Goal: Find specific page/section: Find specific page/section

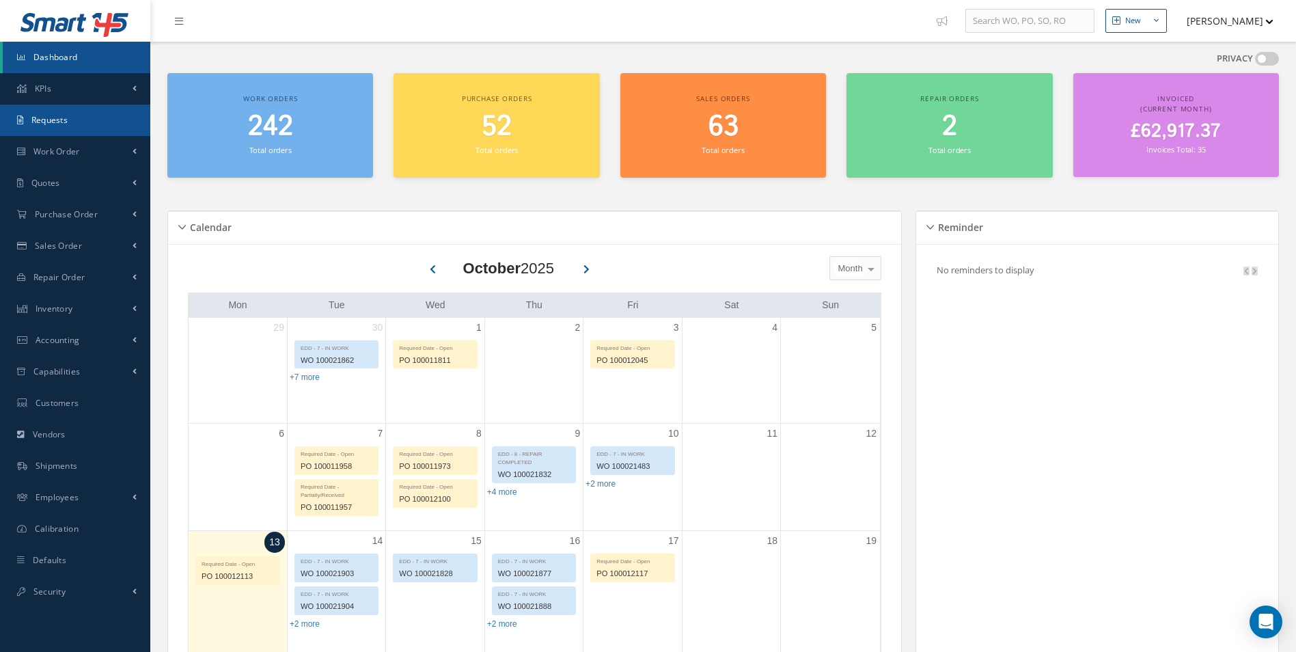
click at [101, 122] on link "Requests" at bounding box center [75, 120] width 150 height 31
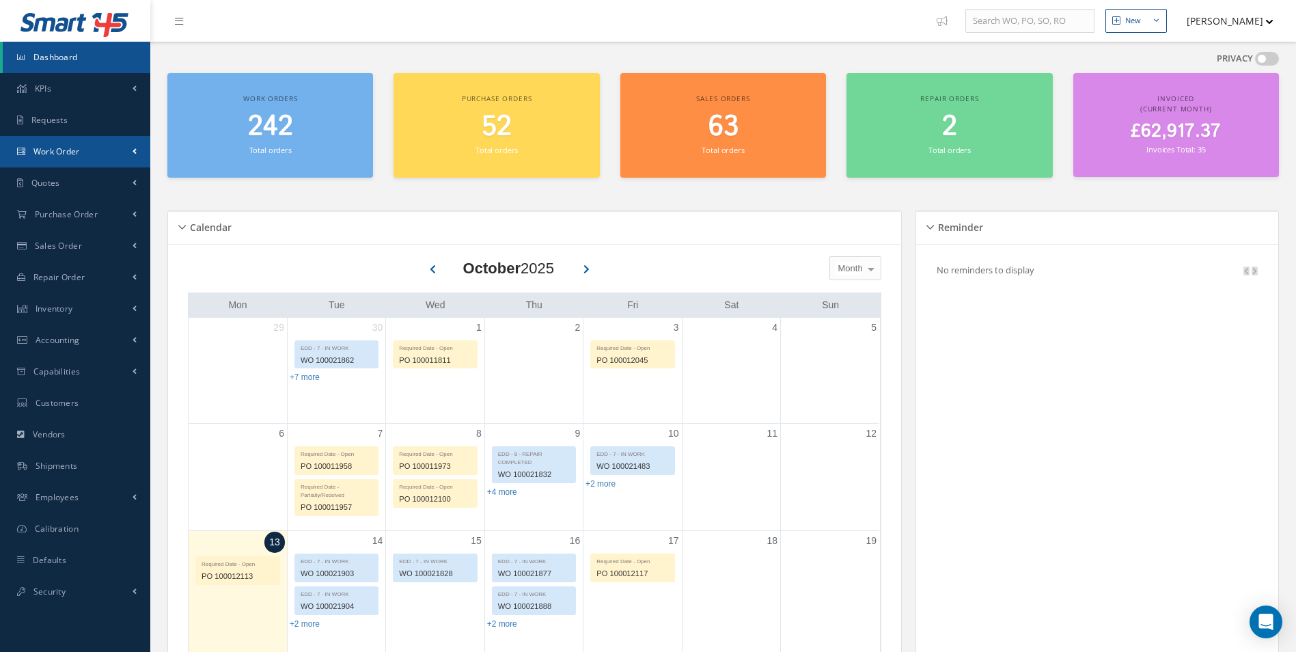
click at [69, 157] on link "Work Order" at bounding box center [75, 151] width 150 height 31
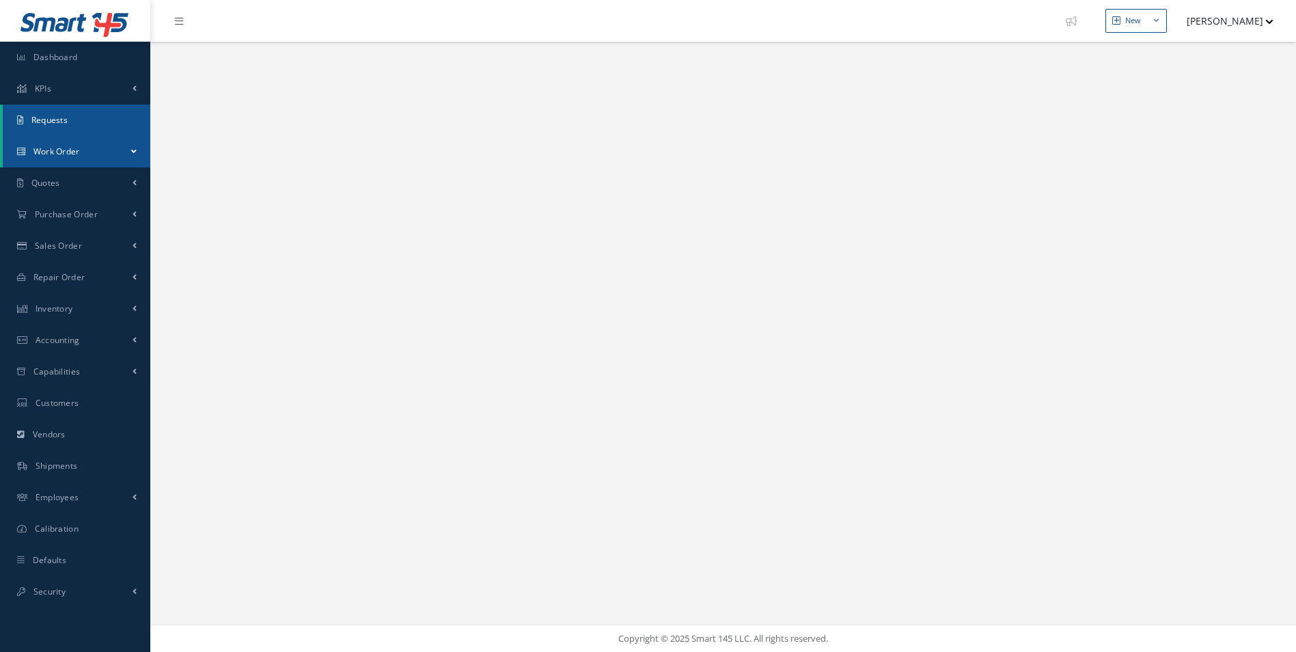
select select "25"
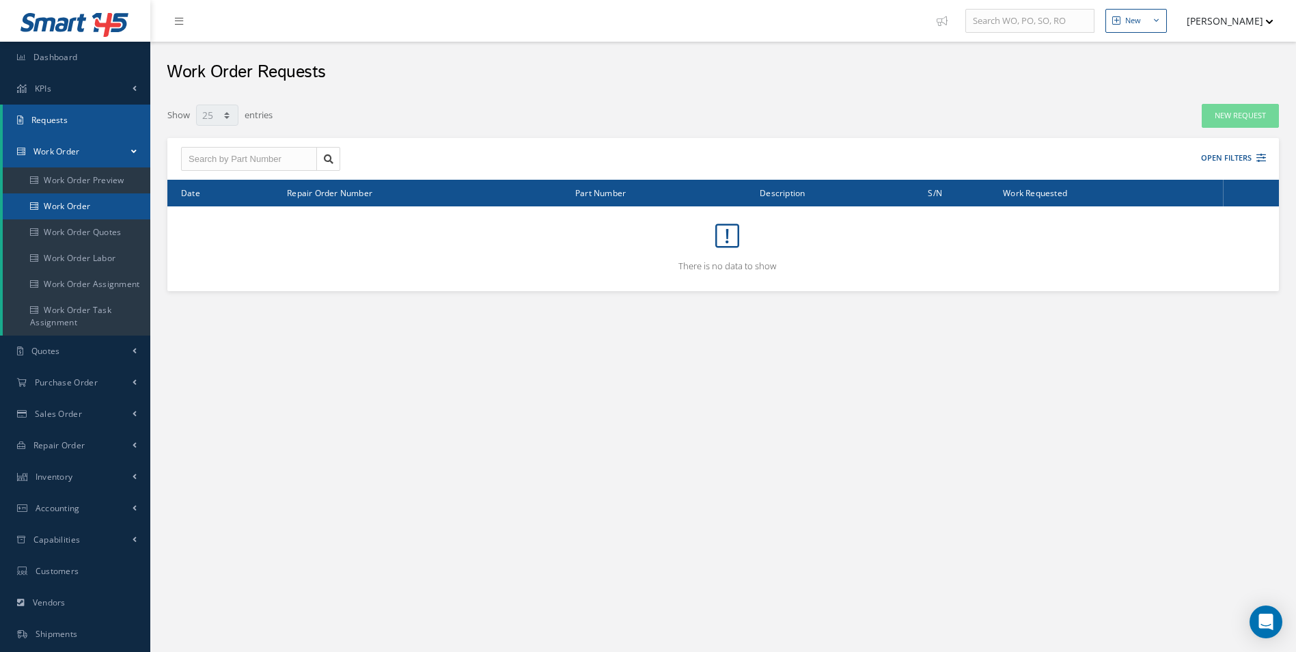
click at [96, 211] on link "Work Order" at bounding box center [77, 206] width 148 height 26
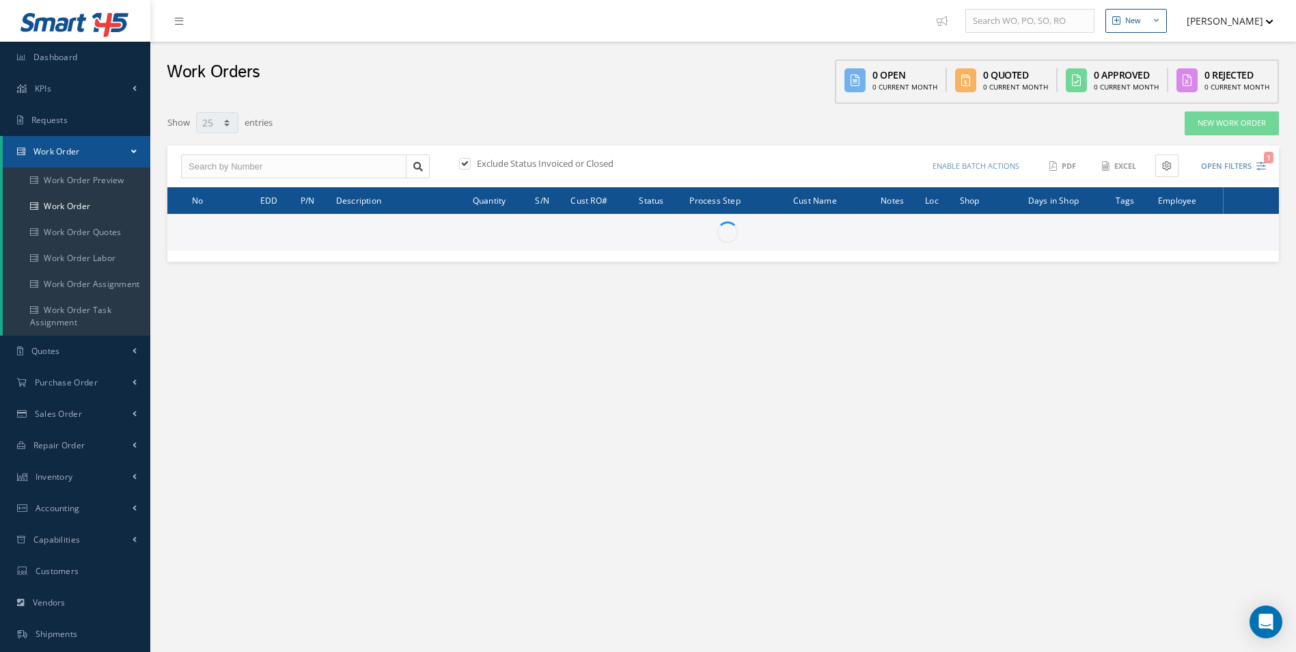
select select "25"
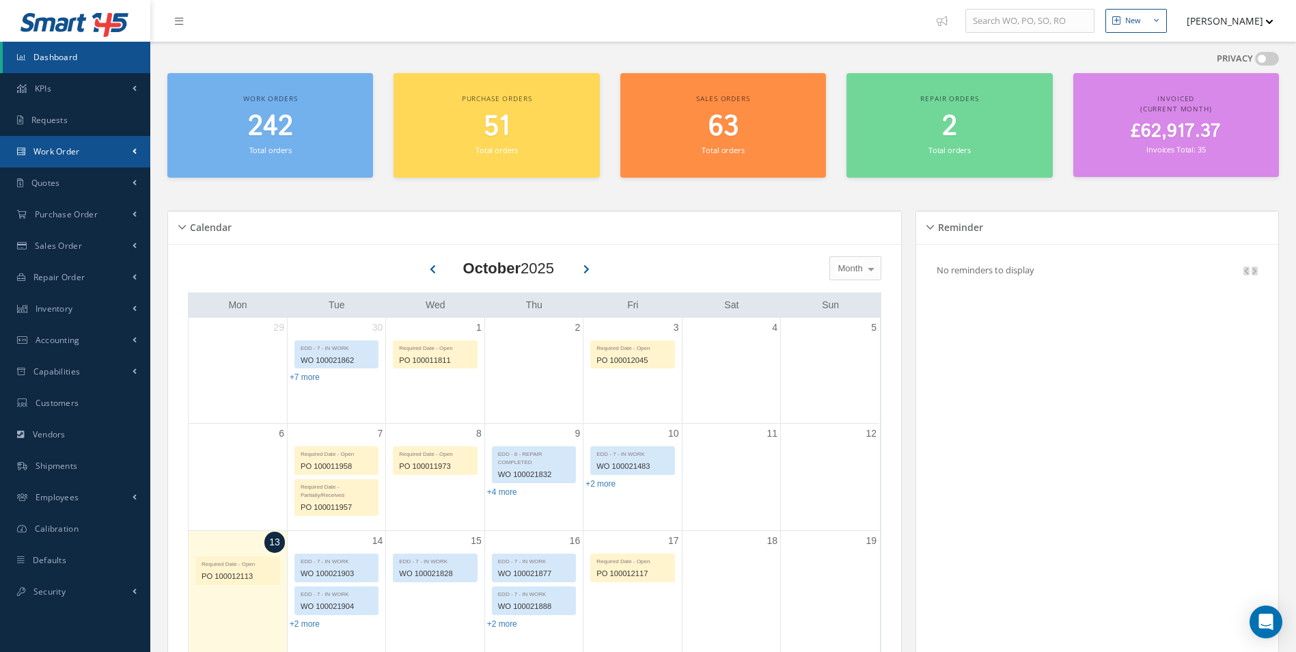
click at [117, 149] on link "Work Order" at bounding box center [75, 151] width 150 height 31
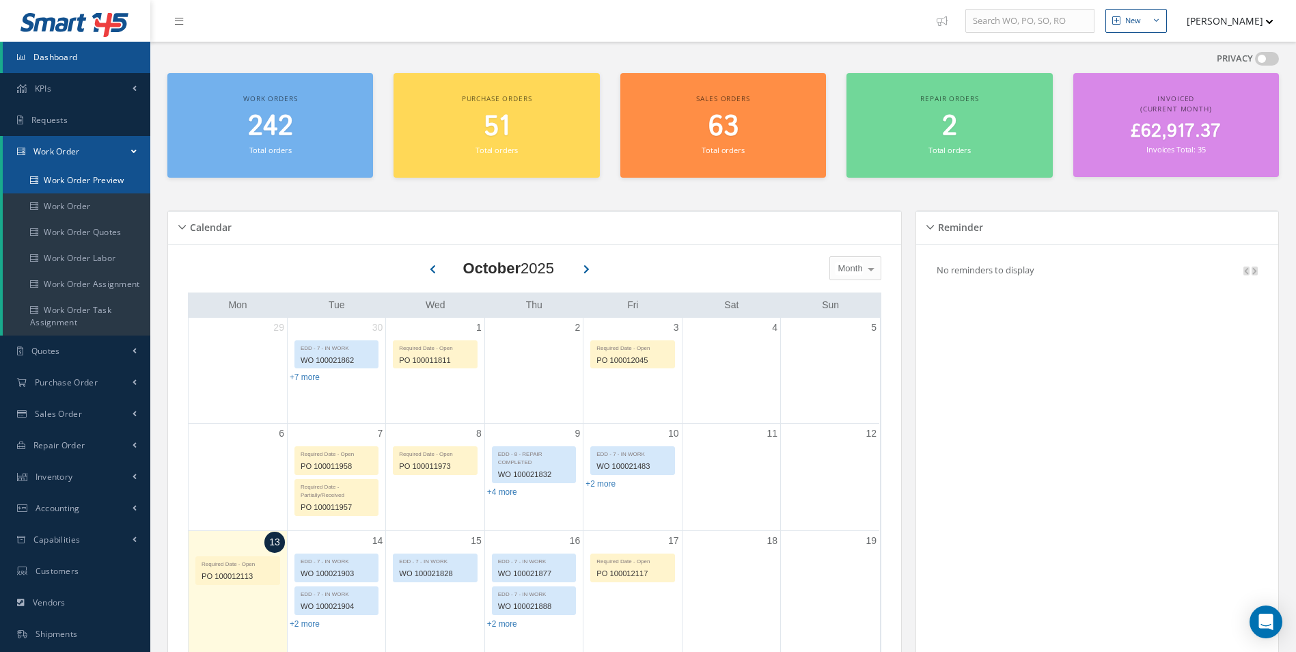
click at [107, 190] on link "Work Order Preview" at bounding box center [77, 180] width 148 height 26
click at [106, 197] on link "Work Order" at bounding box center [77, 206] width 148 height 26
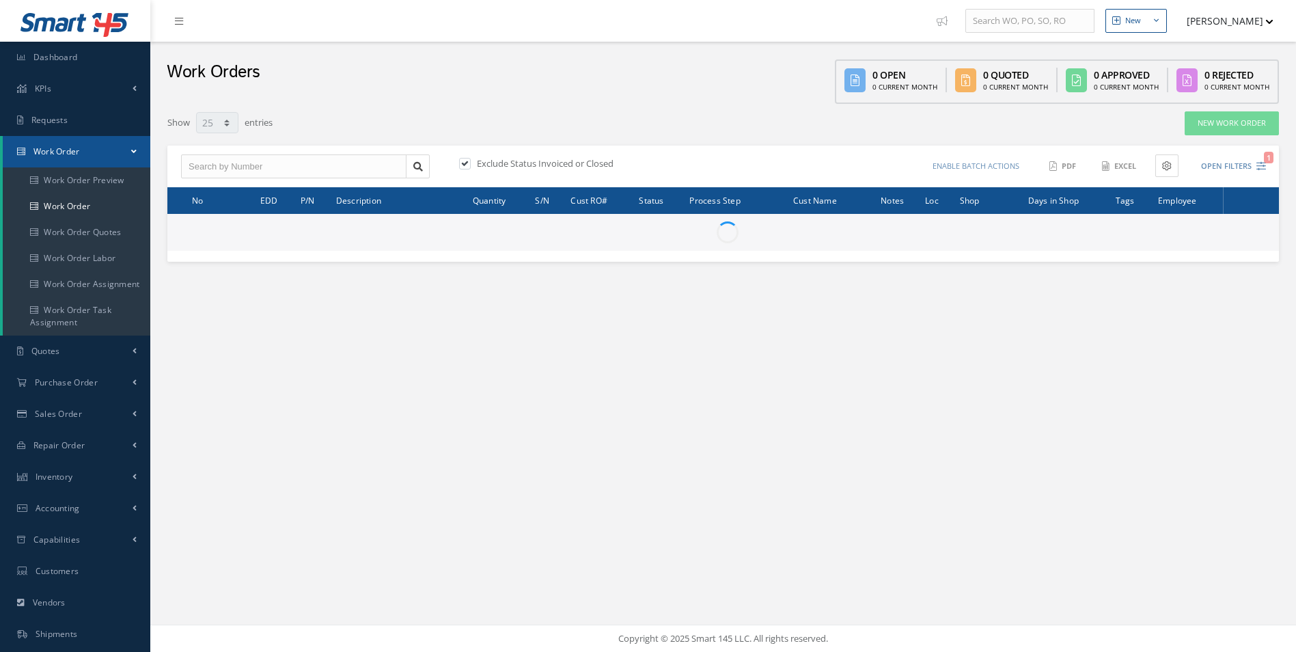
select select "25"
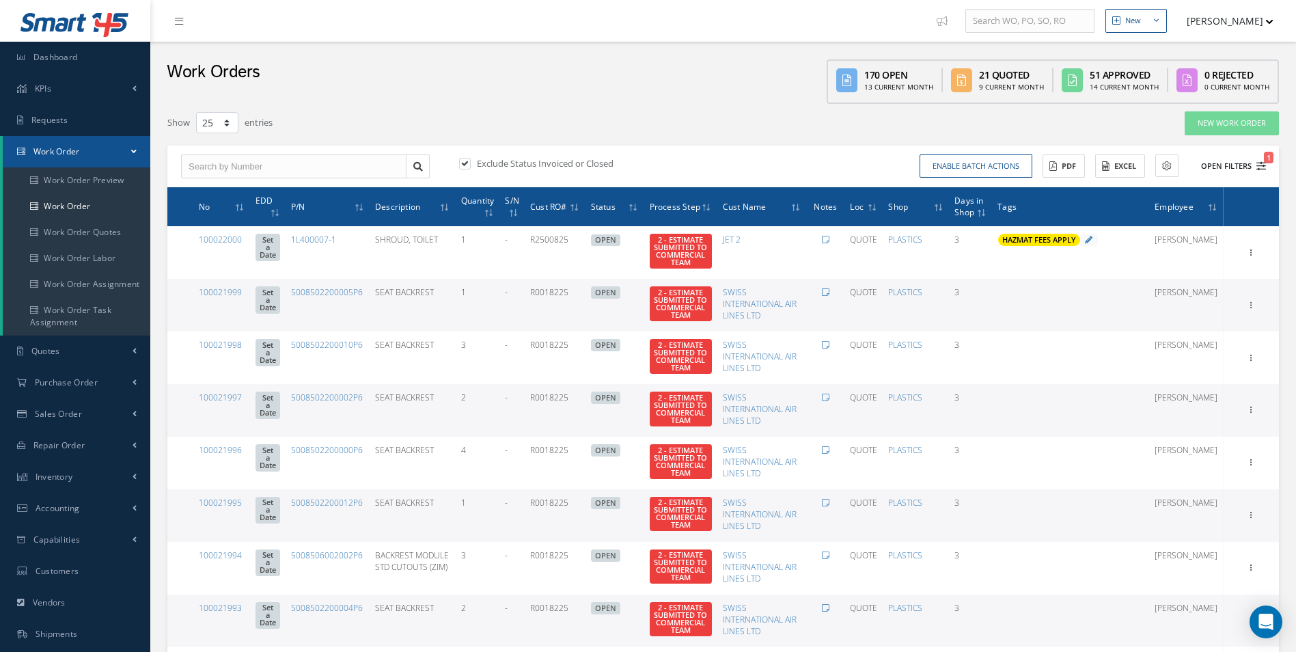
click at [1262, 173] on button "Open Filters 1" at bounding box center [1227, 166] width 77 height 23
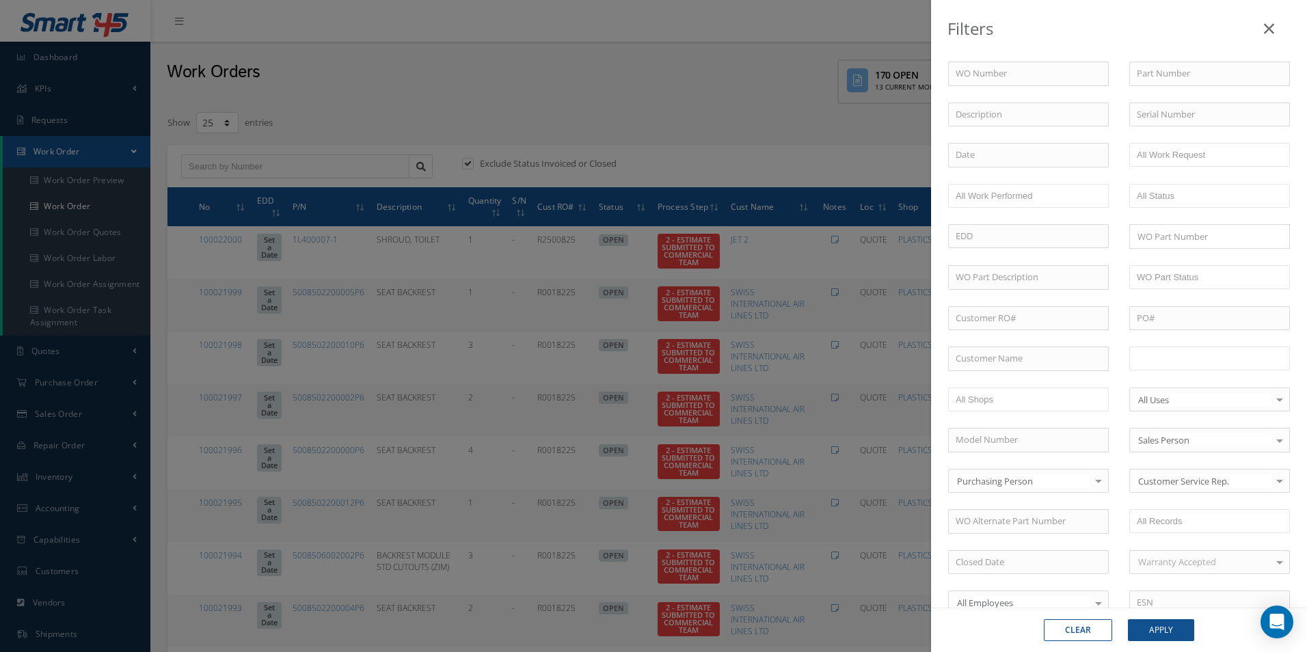
click at [1147, 368] on ul at bounding box center [1209, 358] width 161 height 24
click at [1173, 618] on div "Clear Apply" at bounding box center [1119, 630] width 376 height 44
click at [1173, 621] on button "Apply" at bounding box center [1161, 630] width 66 height 22
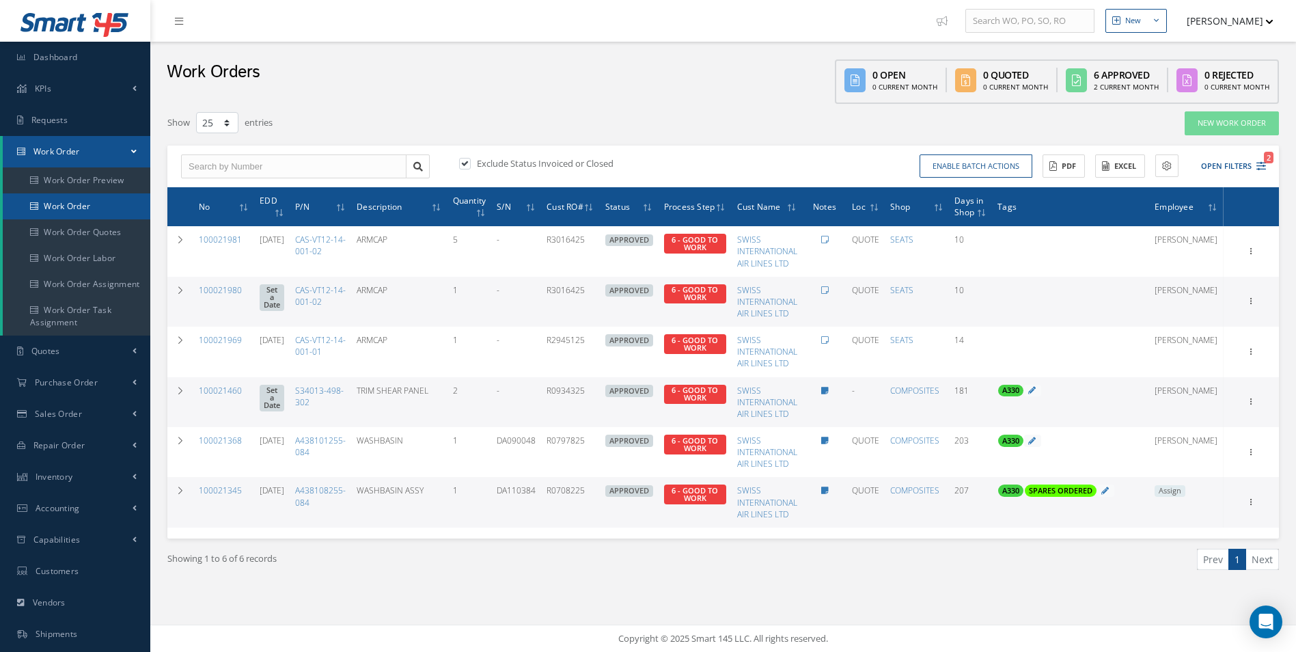
click at [56, 206] on link "Work Order" at bounding box center [77, 206] width 148 height 26
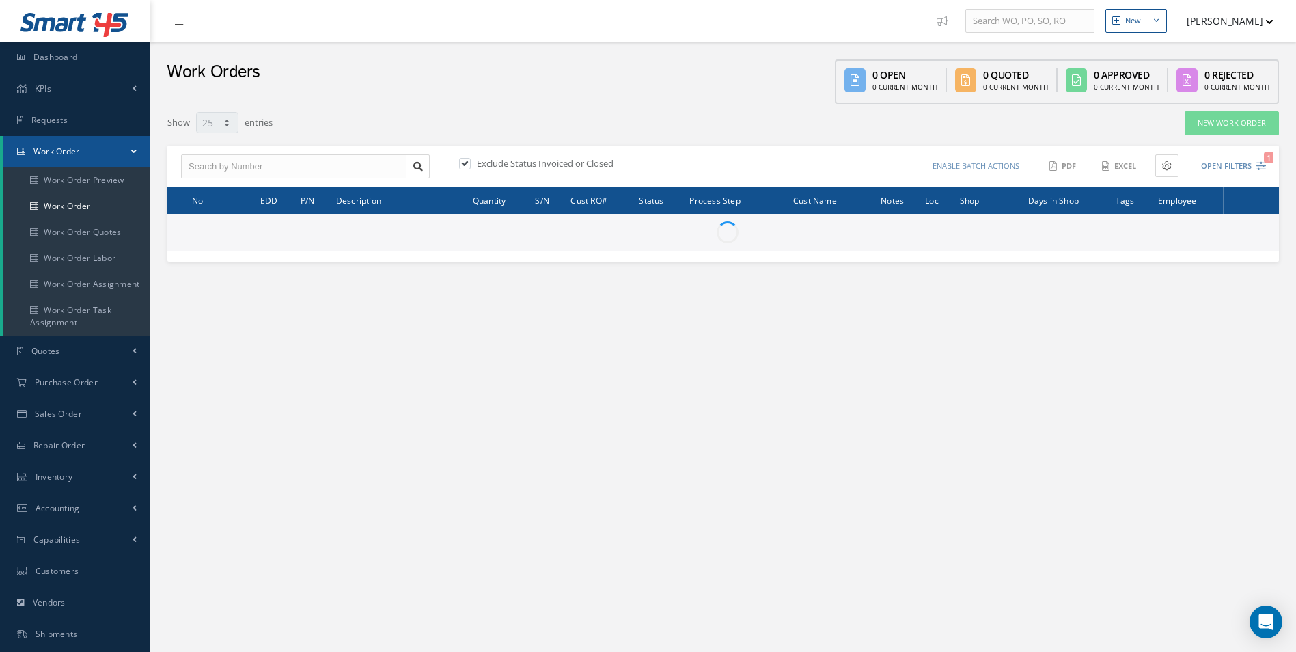
select select "25"
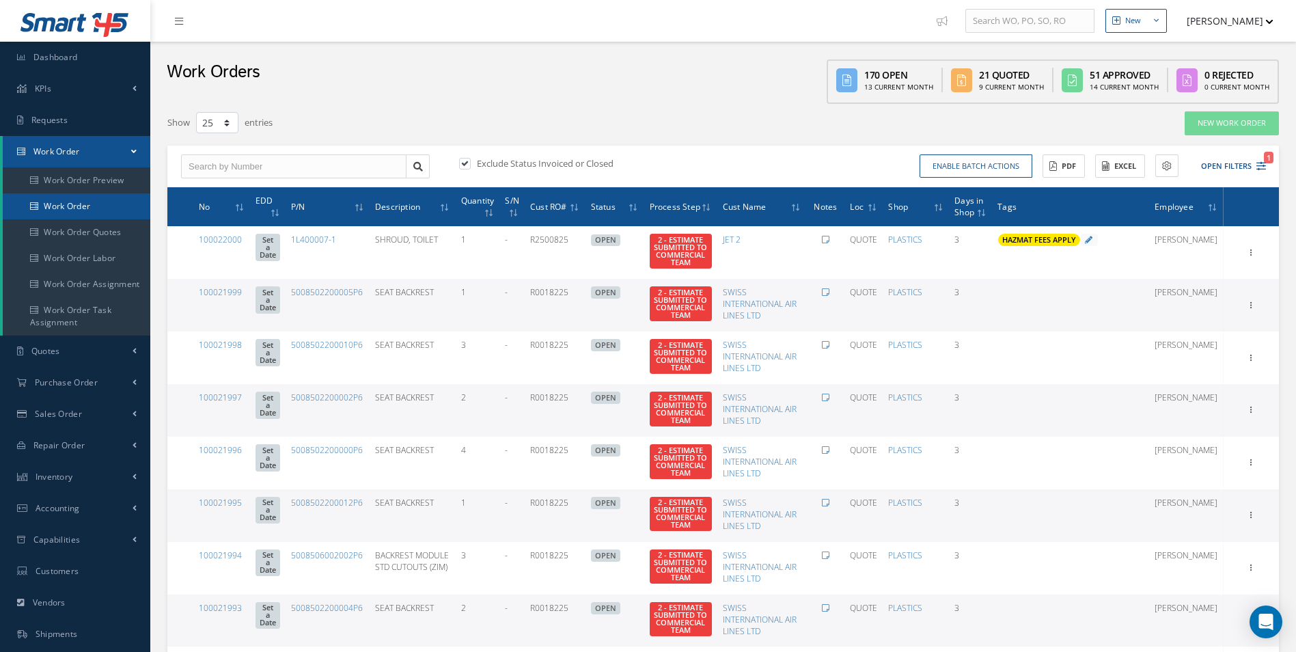
click at [64, 206] on link "Work Order" at bounding box center [77, 206] width 148 height 26
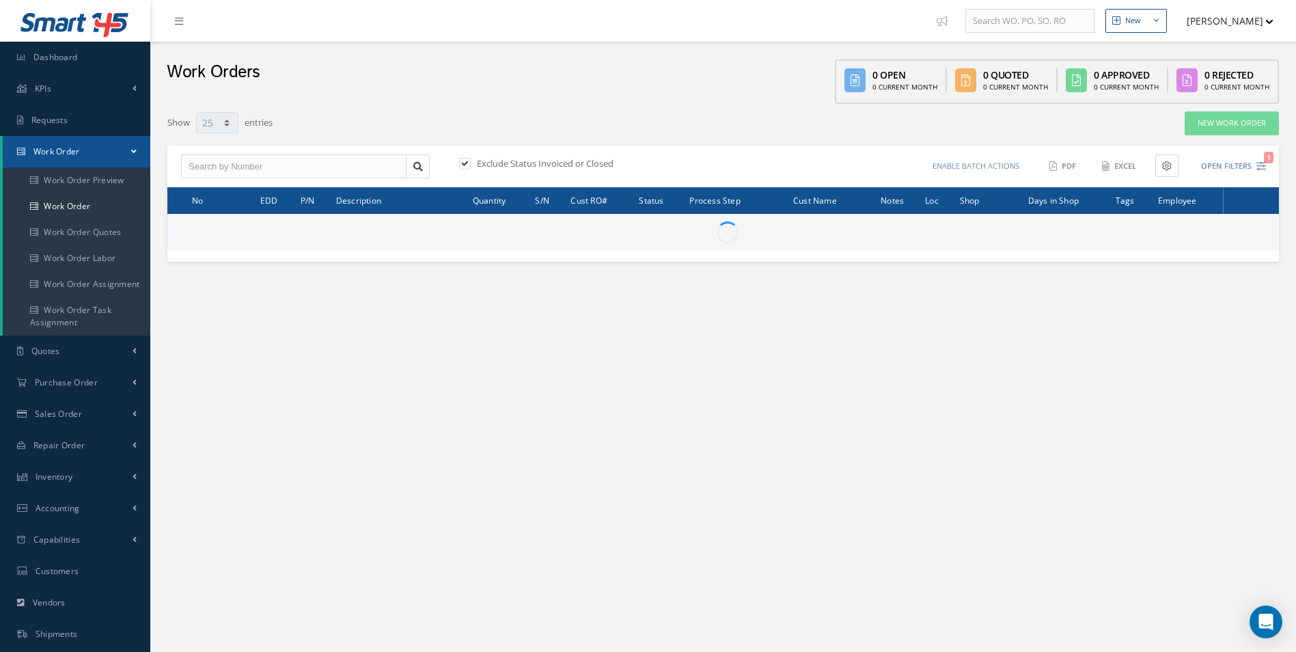
select select "25"
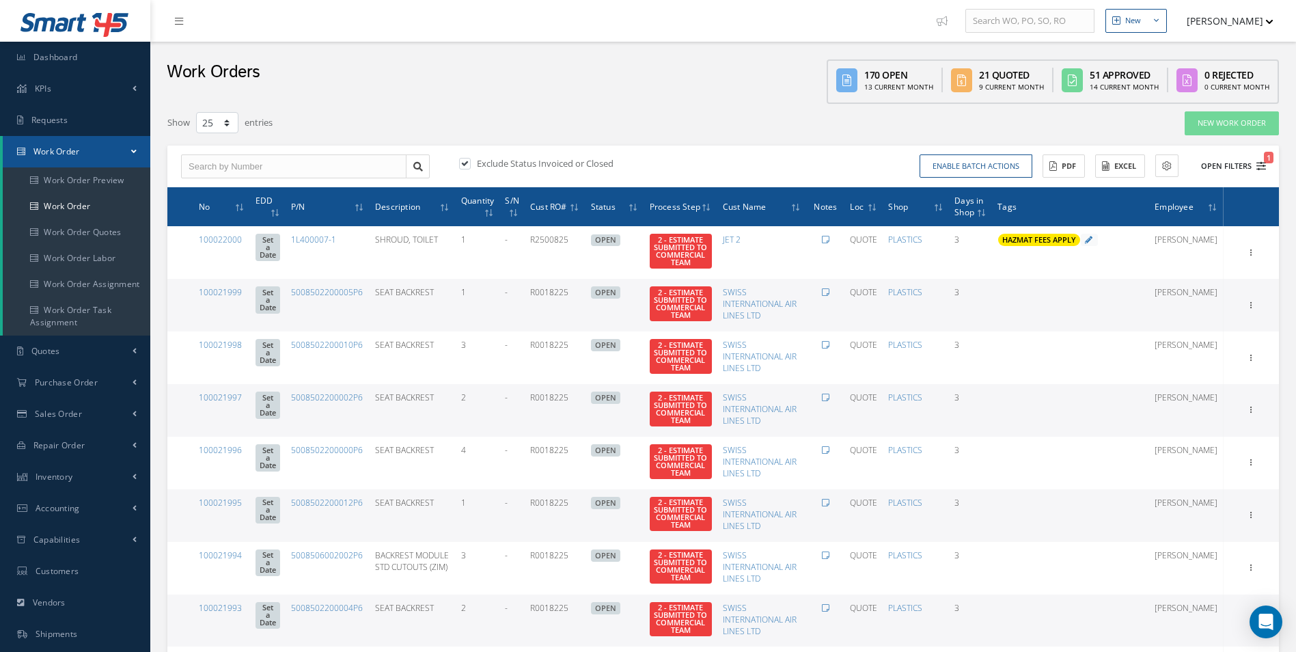
click at [1263, 168] on icon "1" at bounding box center [1262, 166] width 10 height 10
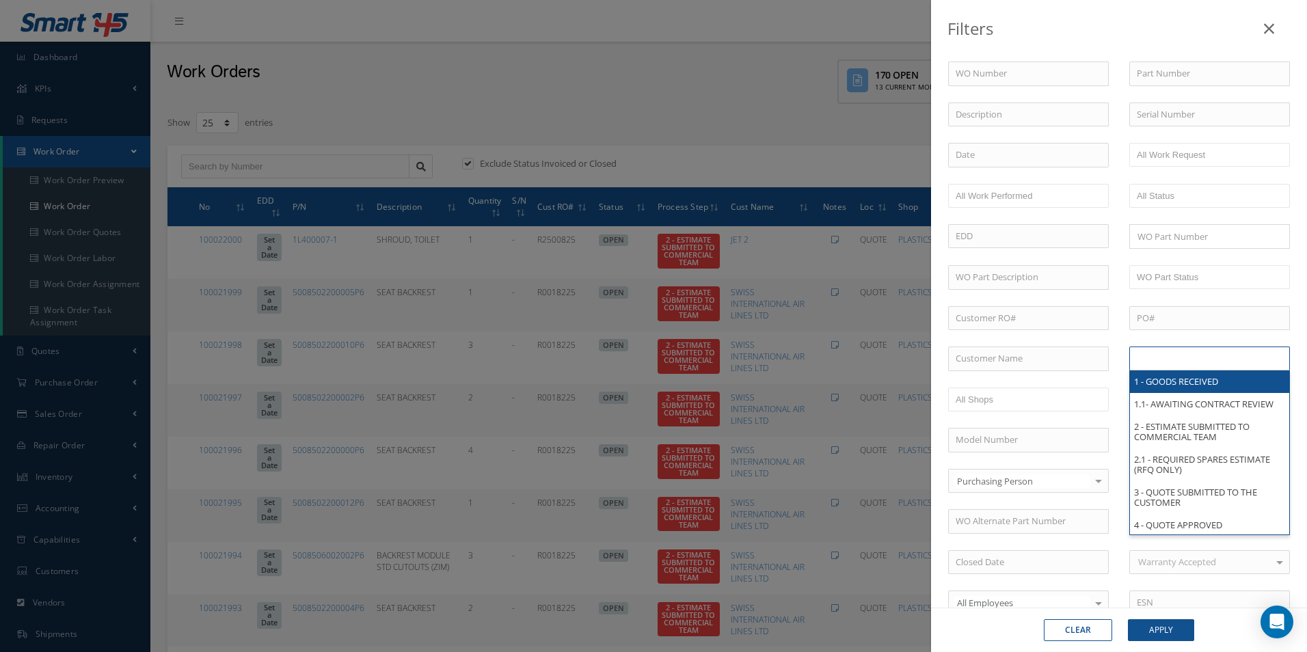
click at [1149, 351] on input "text" at bounding box center [1180, 358] width 87 height 17
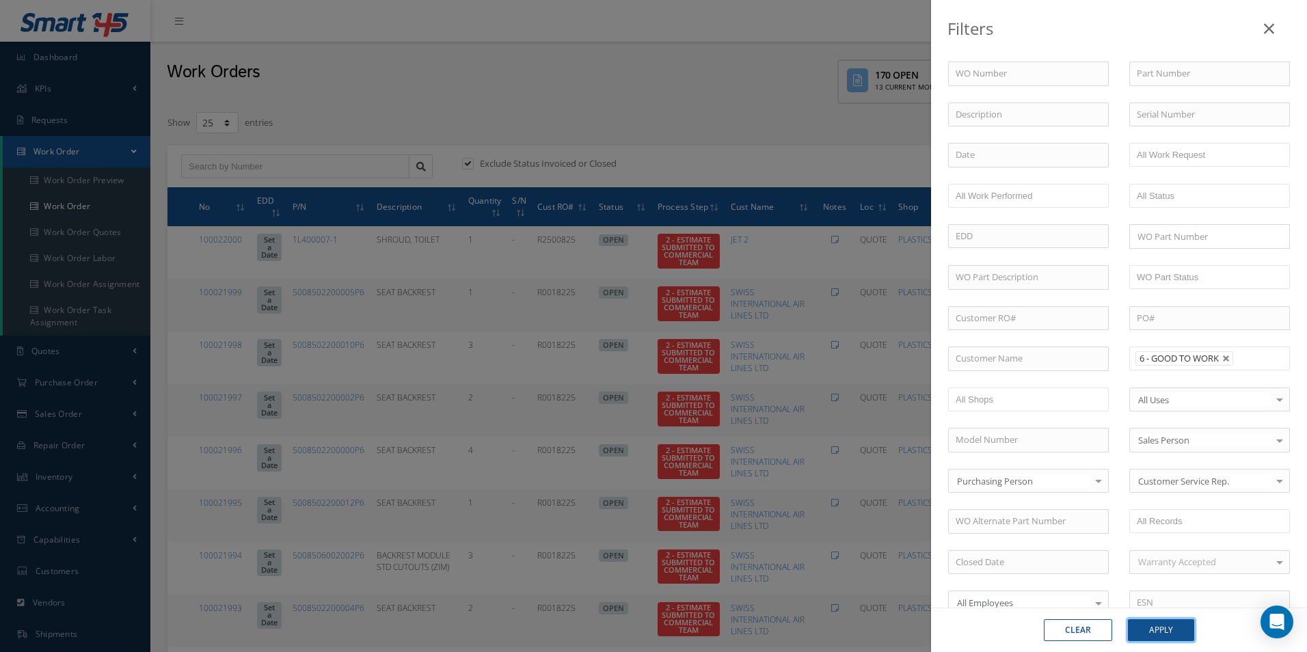
click at [1178, 631] on button "Apply" at bounding box center [1161, 630] width 66 height 22
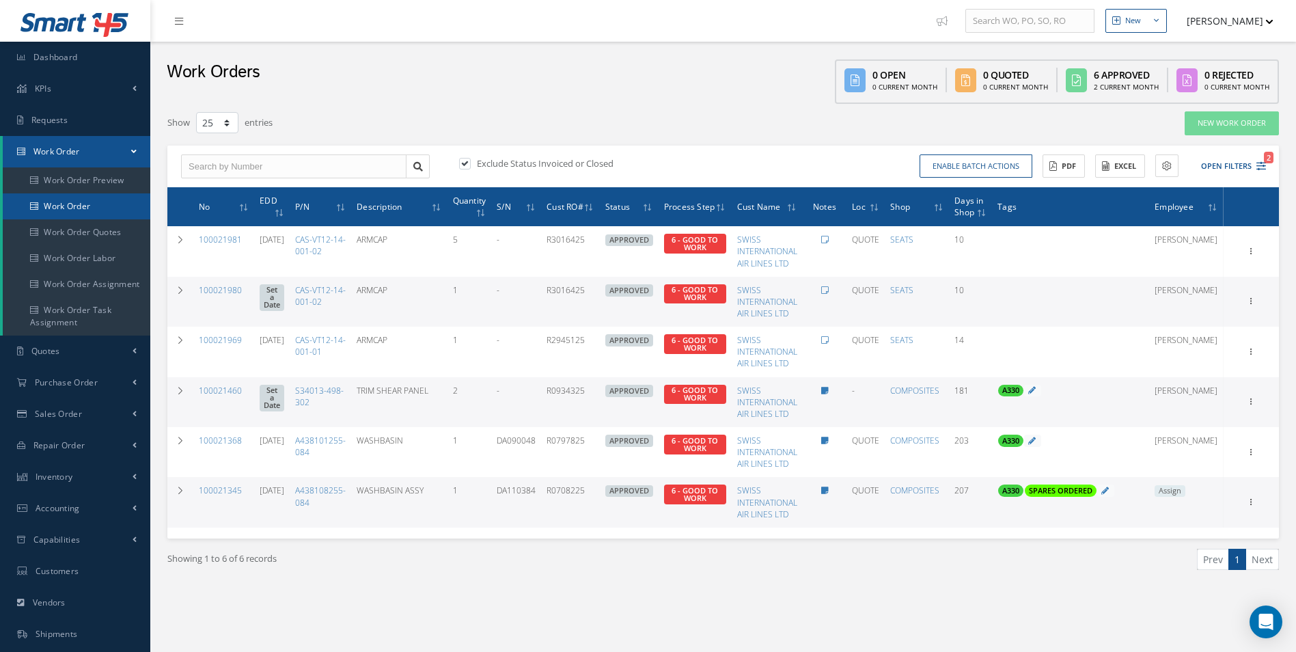
click at [94, 208] on link "Work Order" at bounding box center [77, 206] width 148 height 26
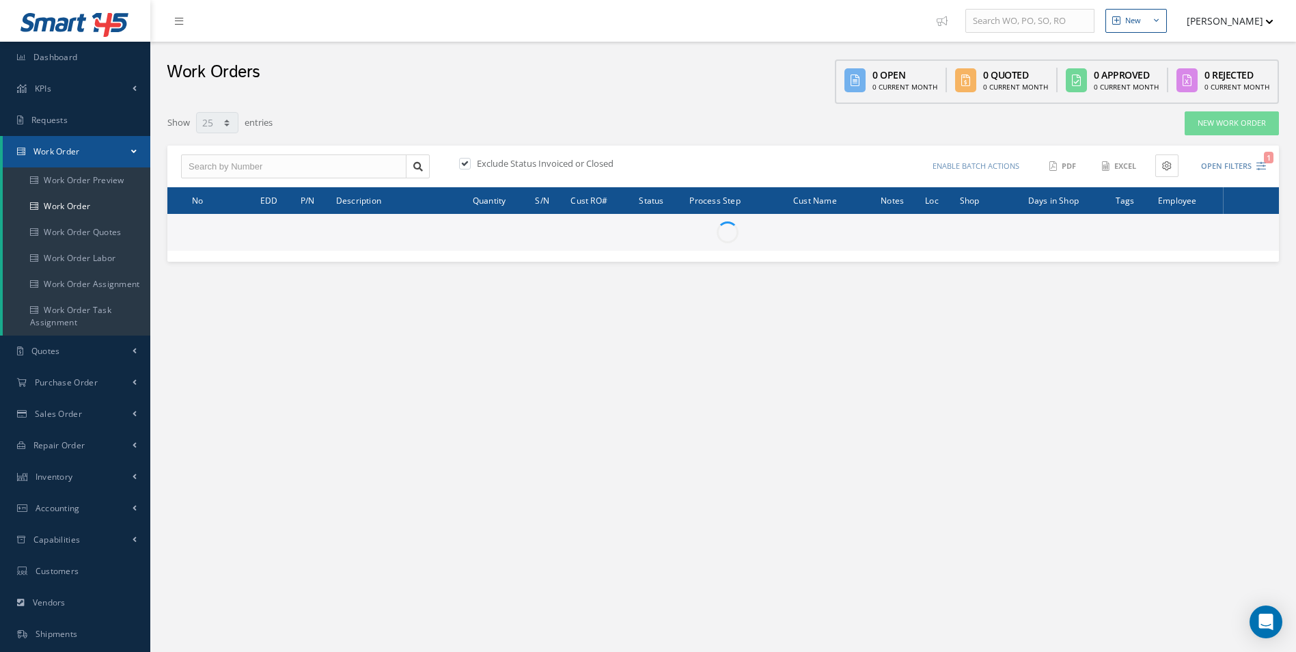
select select "25"
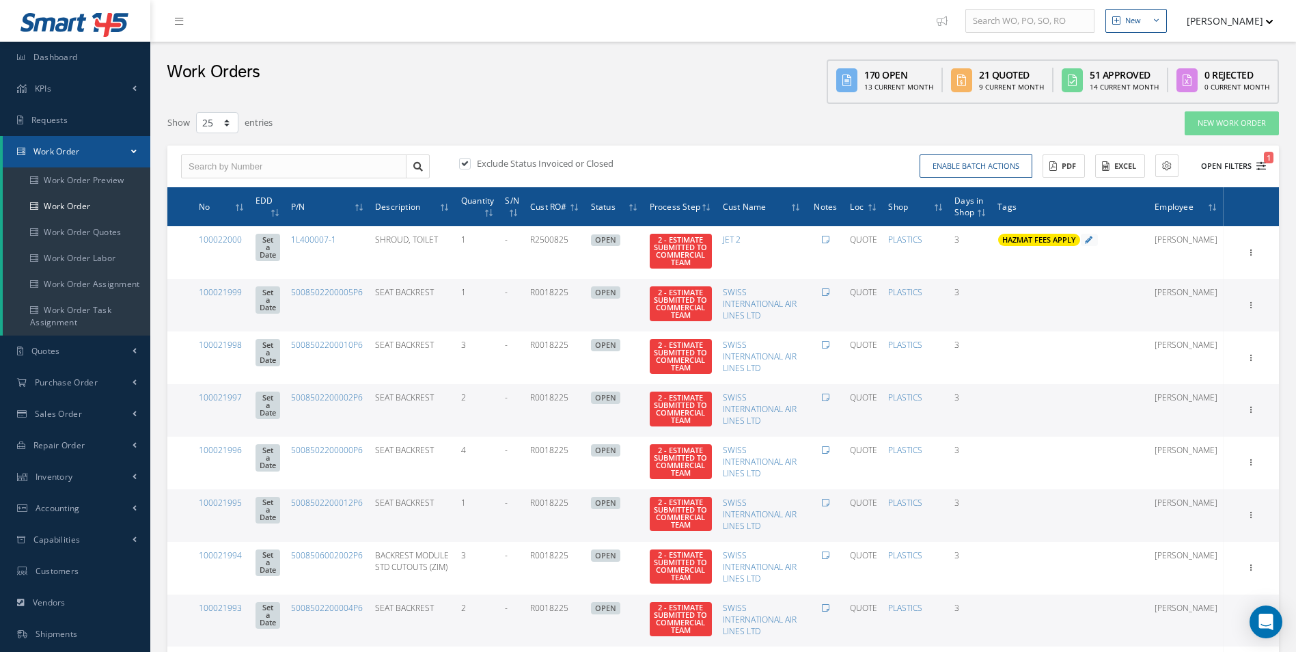
click at [1255, 159] on button "Open Filters 1" at bounding box center [1227, 166] width 77 height 23
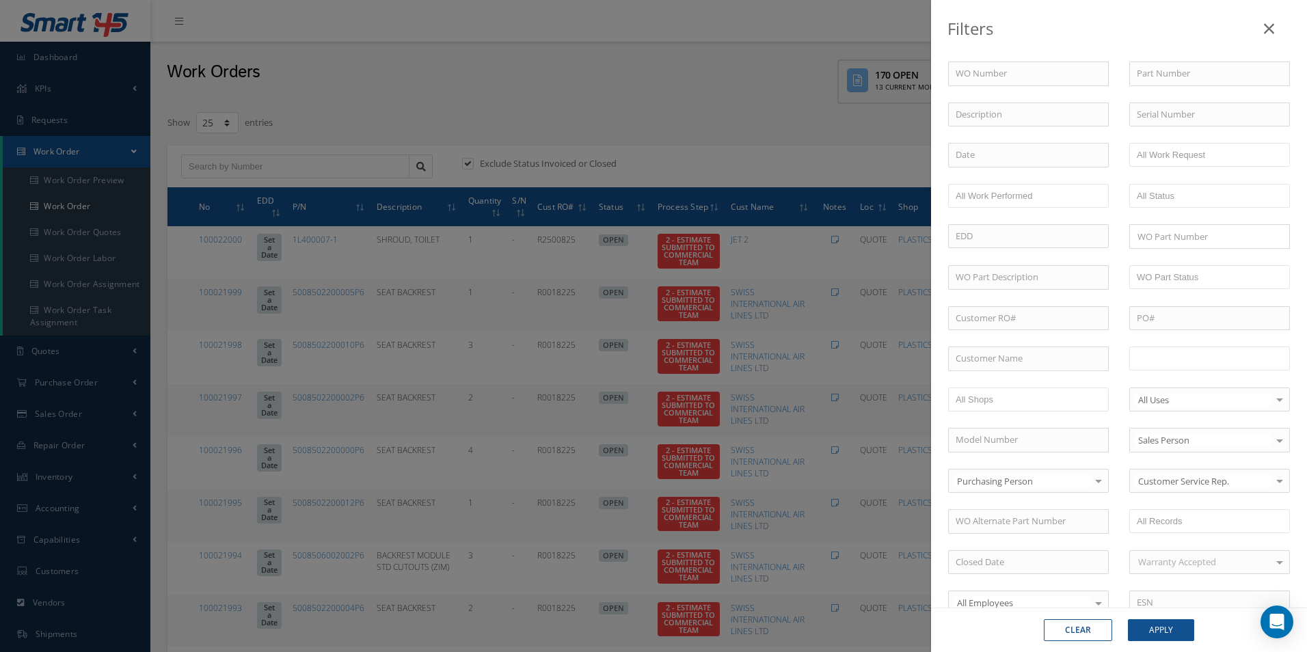
click at [1149, 352] on input "text" at bounding box center [1180, 358] width 87 height 17
click at [1152, 624] on button "Apply" at bounding box center [1161, 630] width 66 height 22
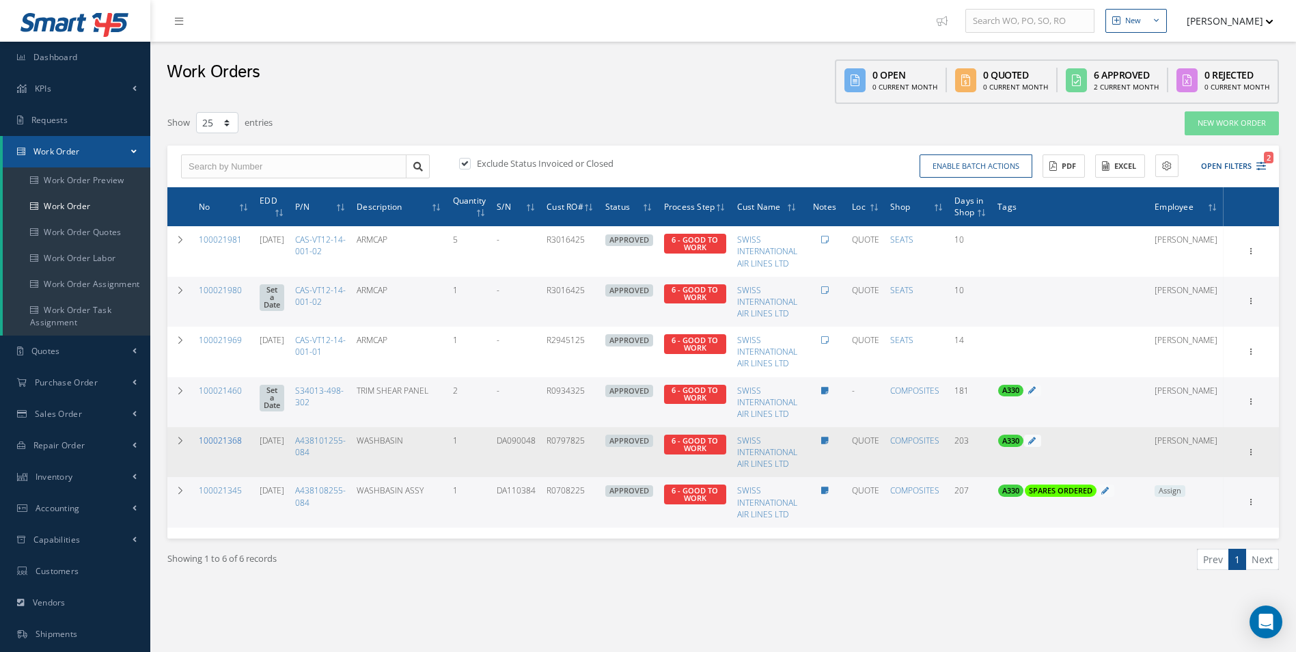
click at [222, 435] on link "100021368" at bounding box center [220, 441] width 43 height 12
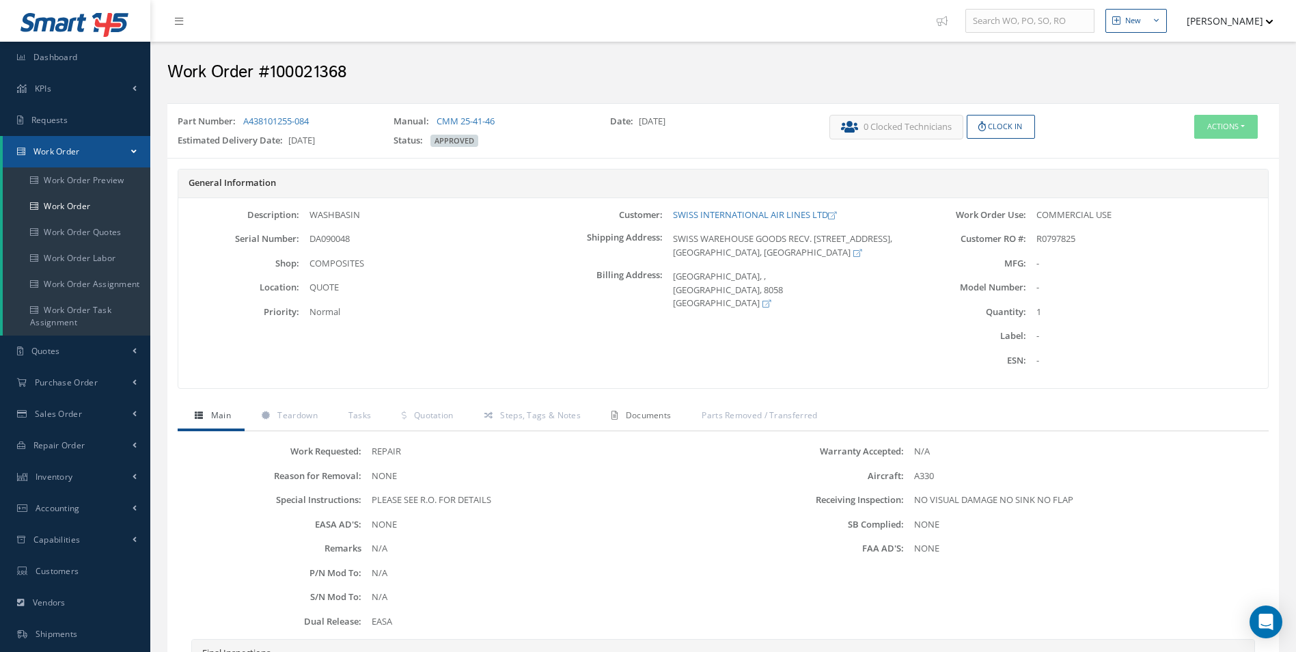
click at [655, 415] on span "Documents" at bounding box center [649, 415] width 46 height 12
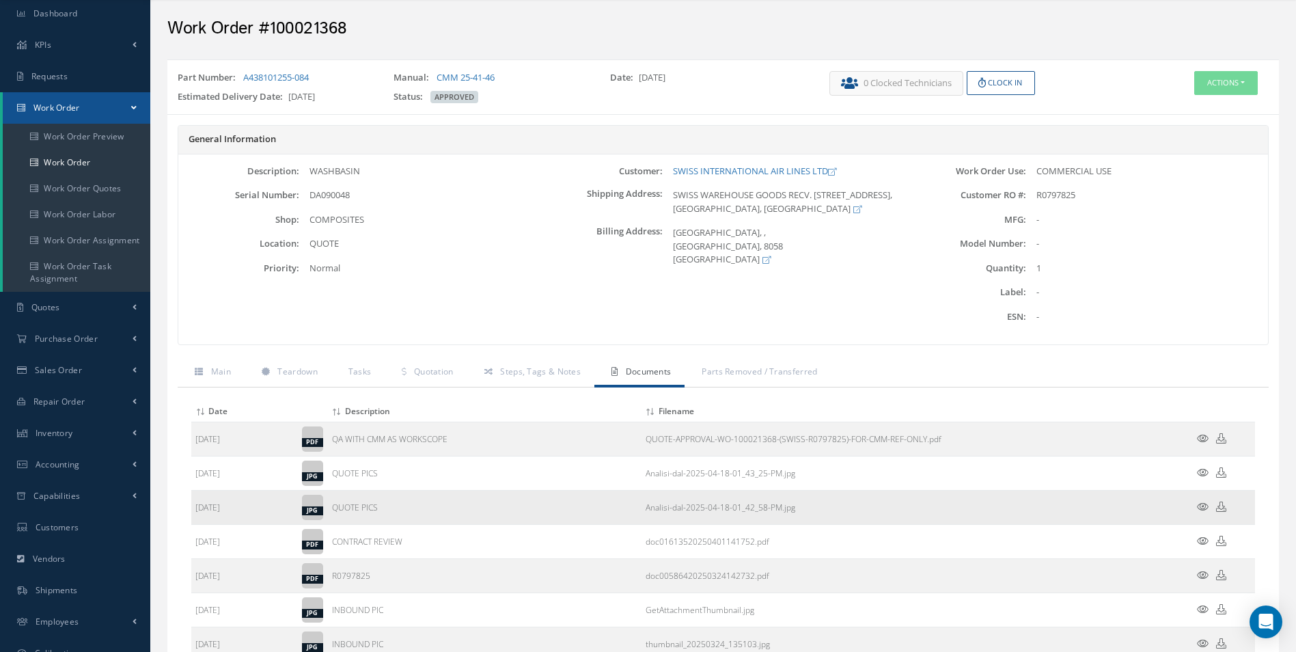
scroll to position [68, 0]
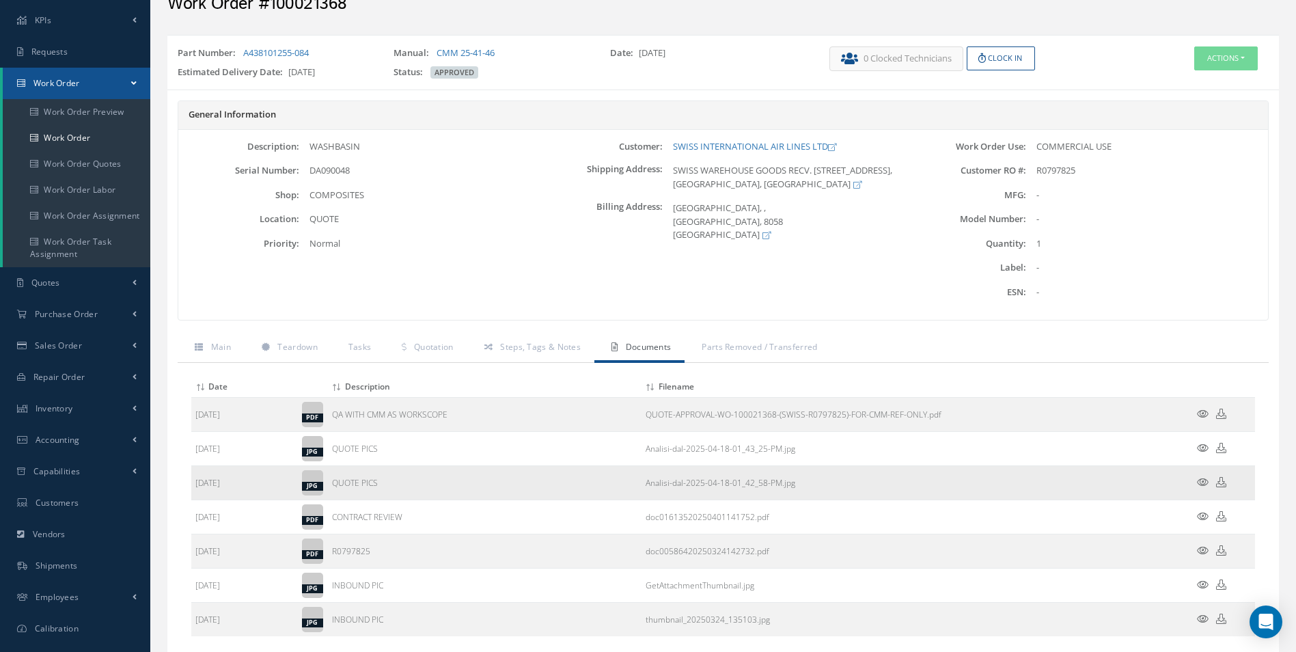
click at [1207, 480] on icon at bounding box center [1203, 482] width 12 height 10
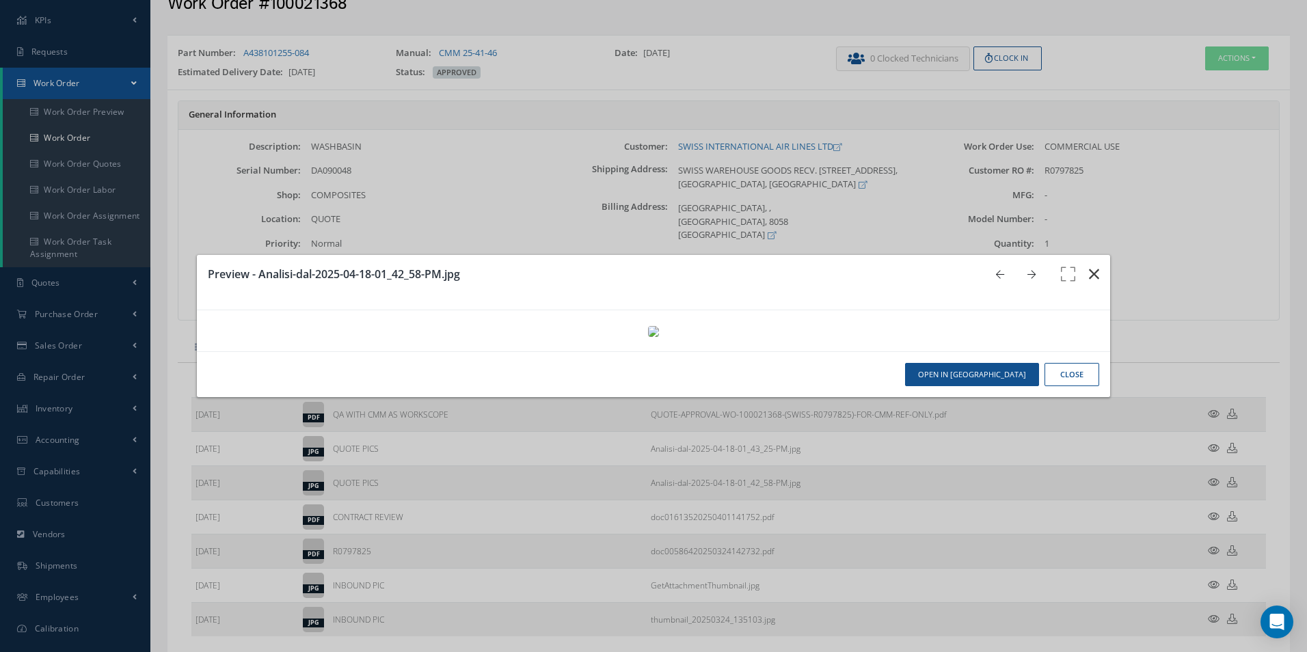
click at [1089, 266] on icon "button" at bounding box center [1094, 274] width 10 height 16
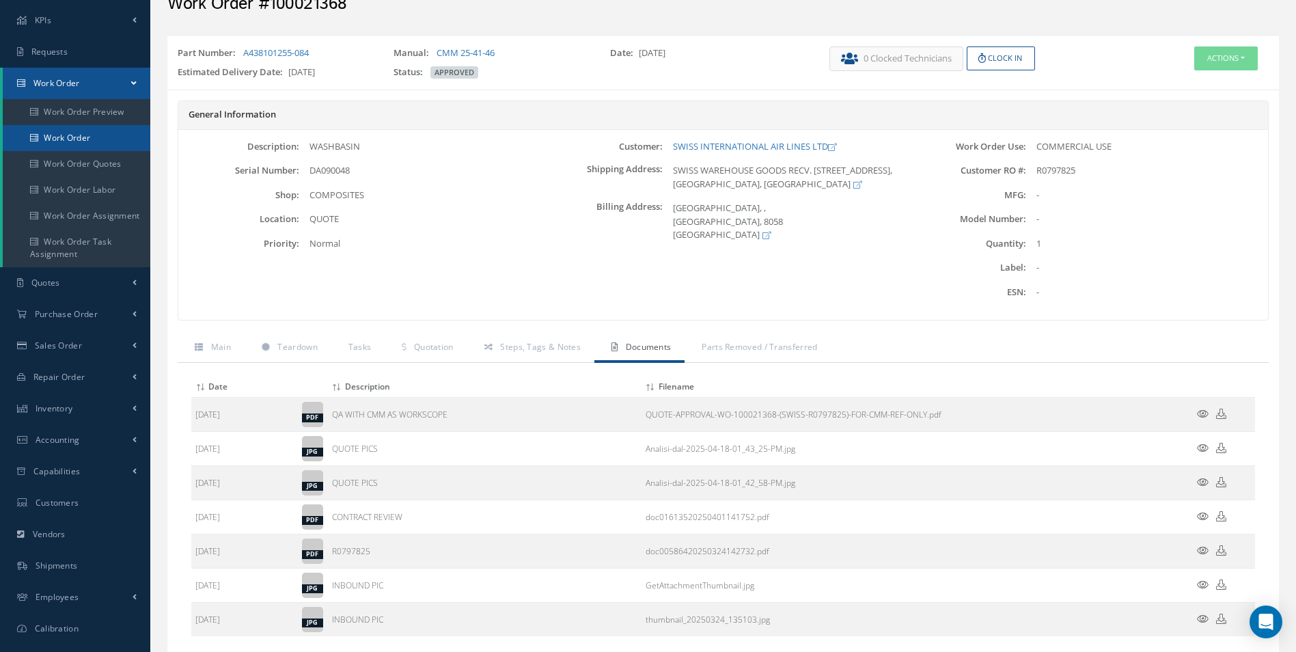
click at [64, 133] on link "Work Order" at bounding box center [77, 138] width 148 height 26
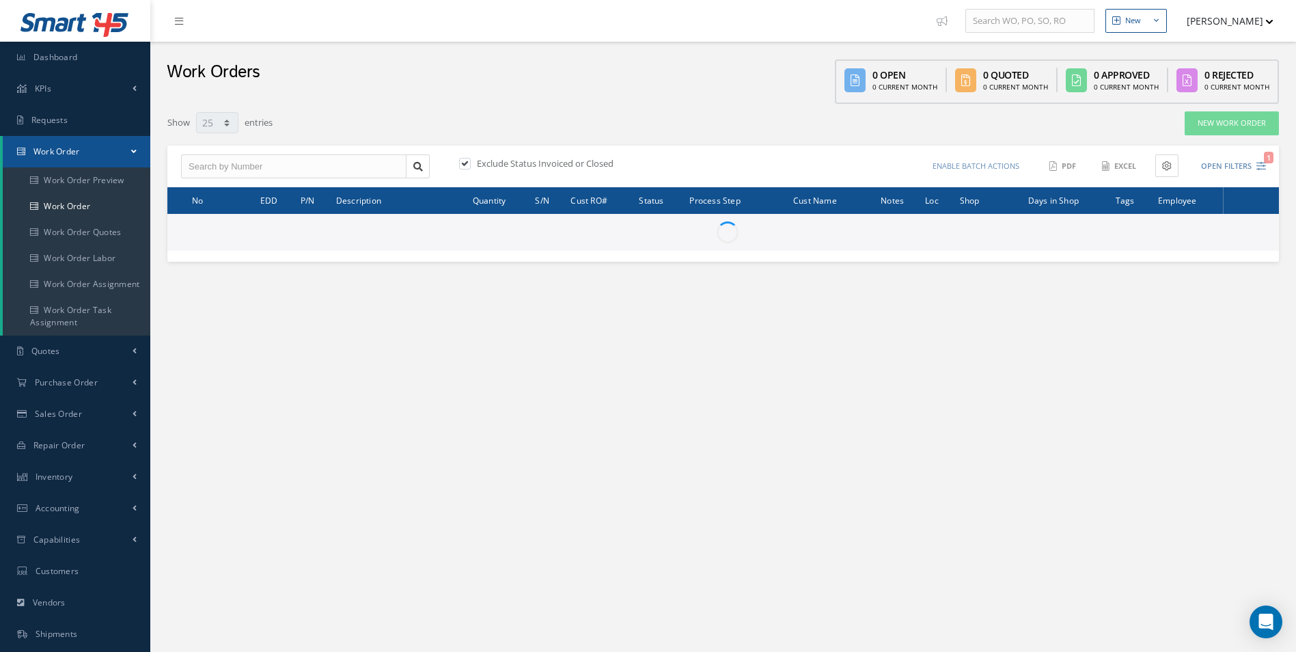
select select "25"
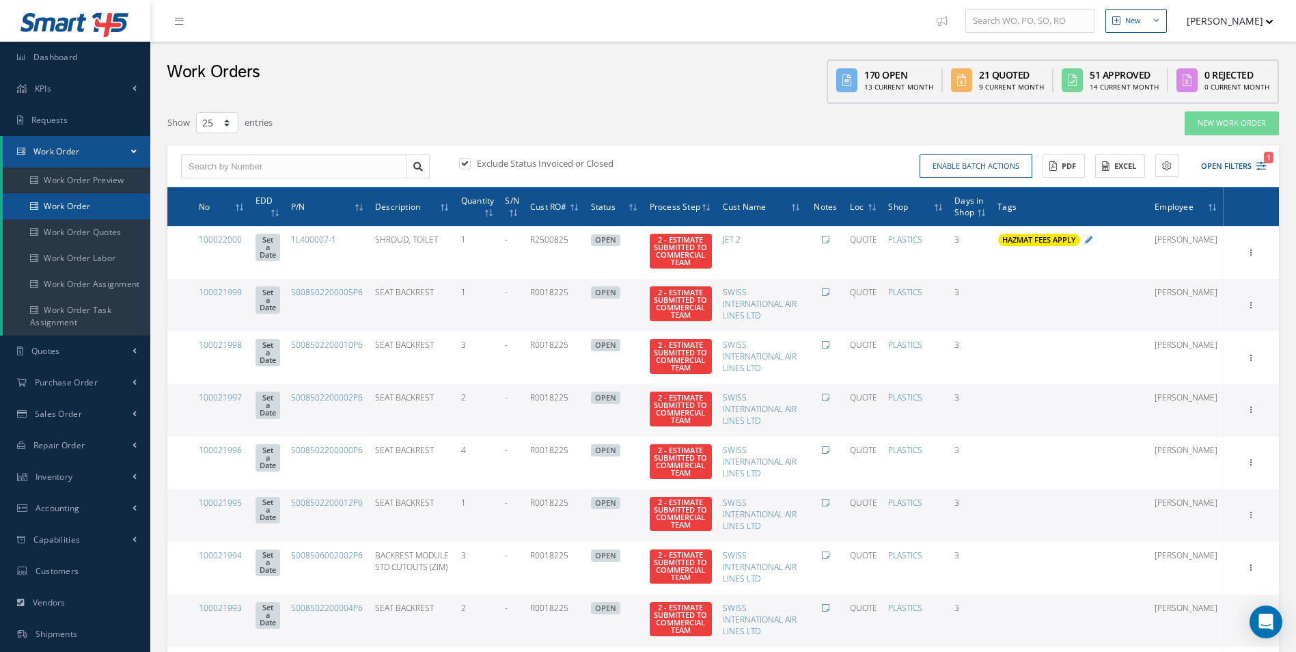
click at [129, 207] on link "Work Order" at bounding box center [77, 206] width 148 height 26
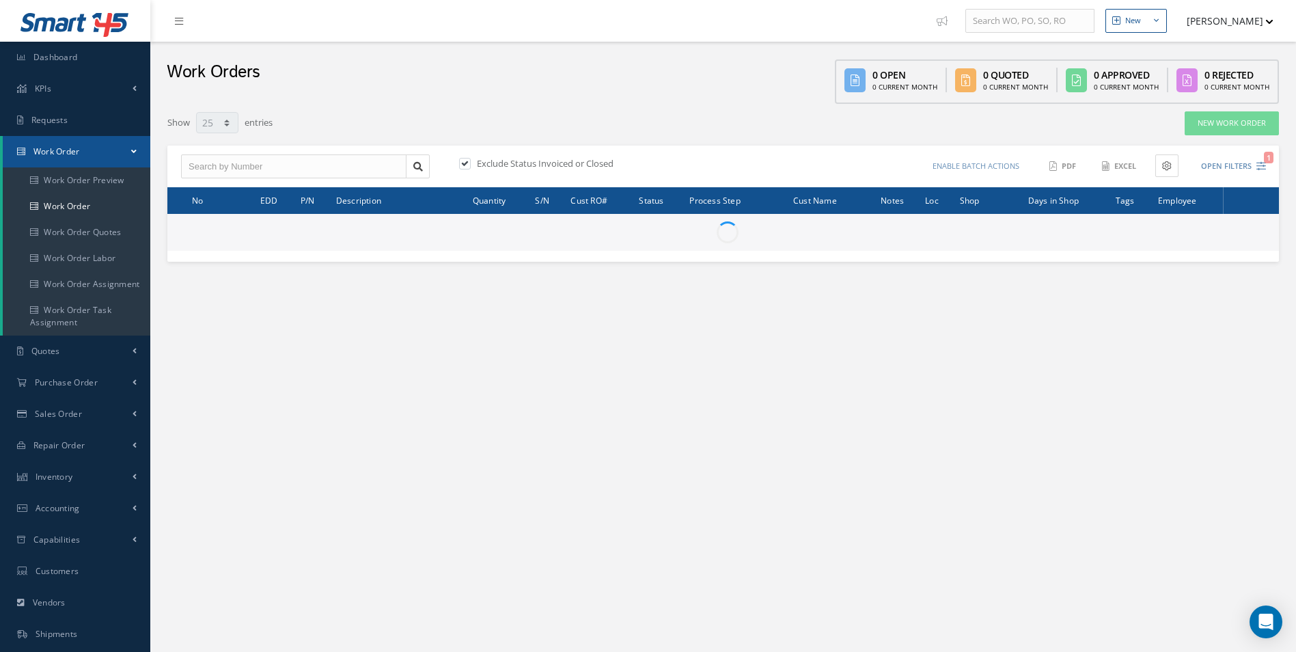
select select "25"
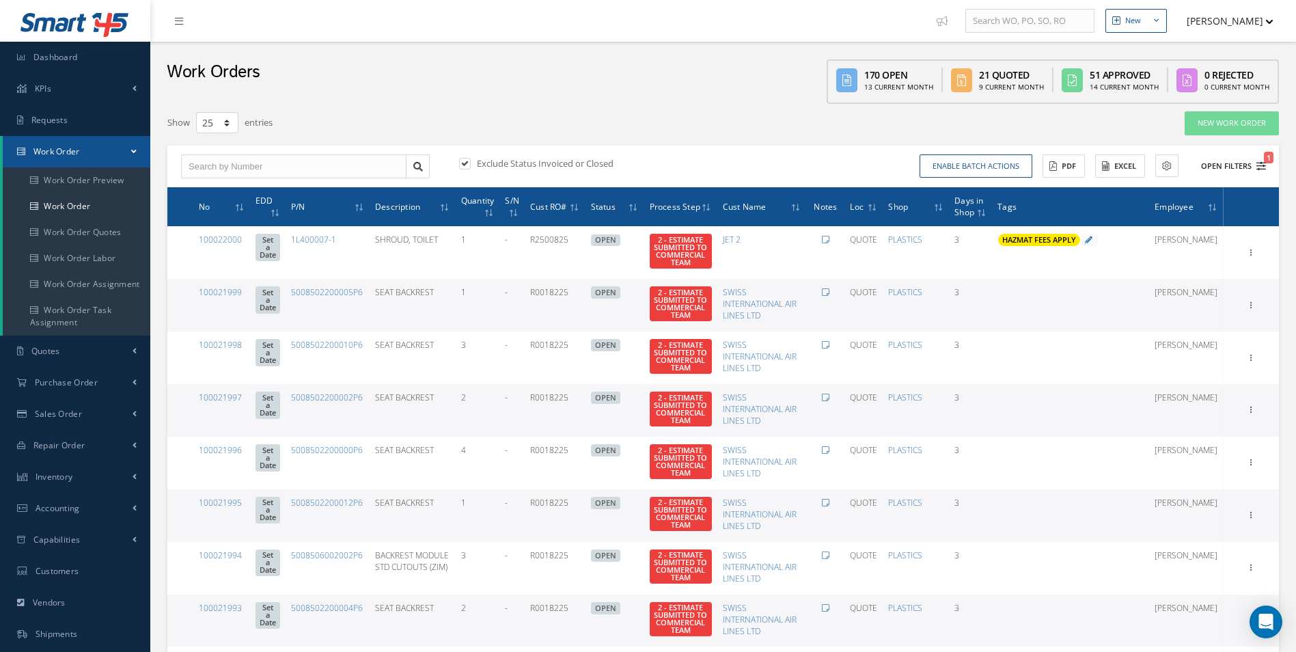
click at [1262, 172] on button "Open Filters 1" at bounding box center [1227, 166] width 77 height 23
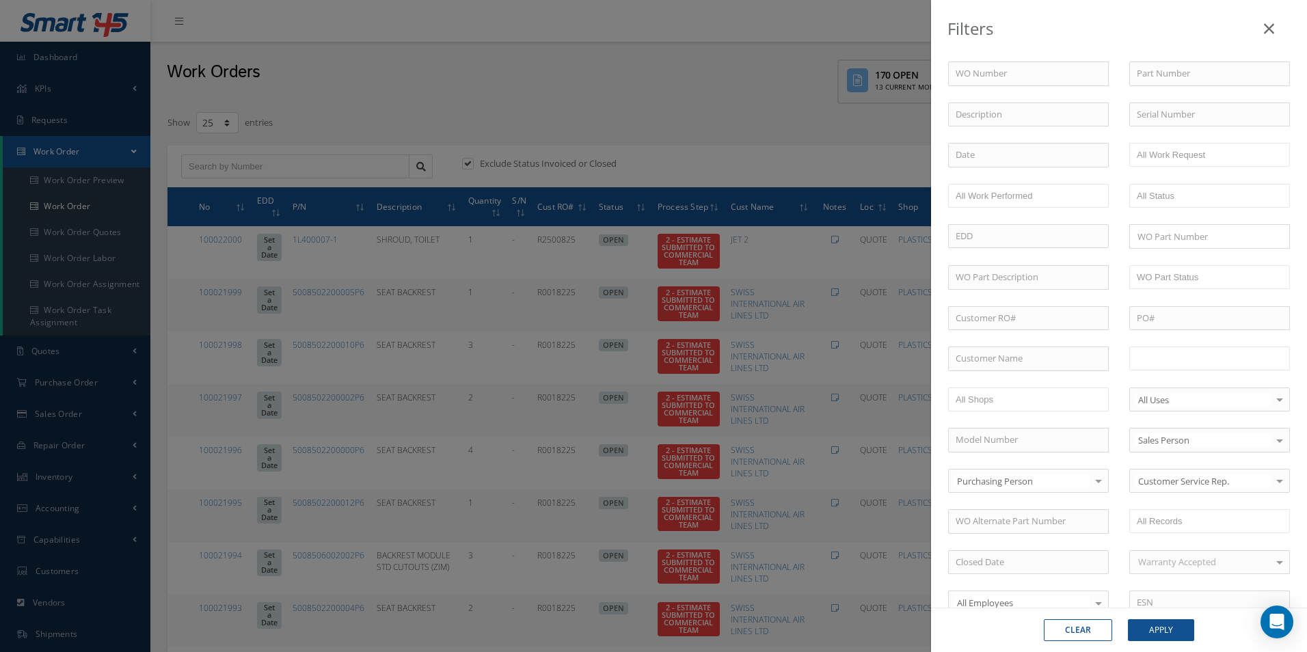
click at [1231, 351] on ul at bounding box center [1209, 358] width 161 height 24
click at [1167, 634] on button "Apply" at bounding box center [1161, 630] width 66 height 22
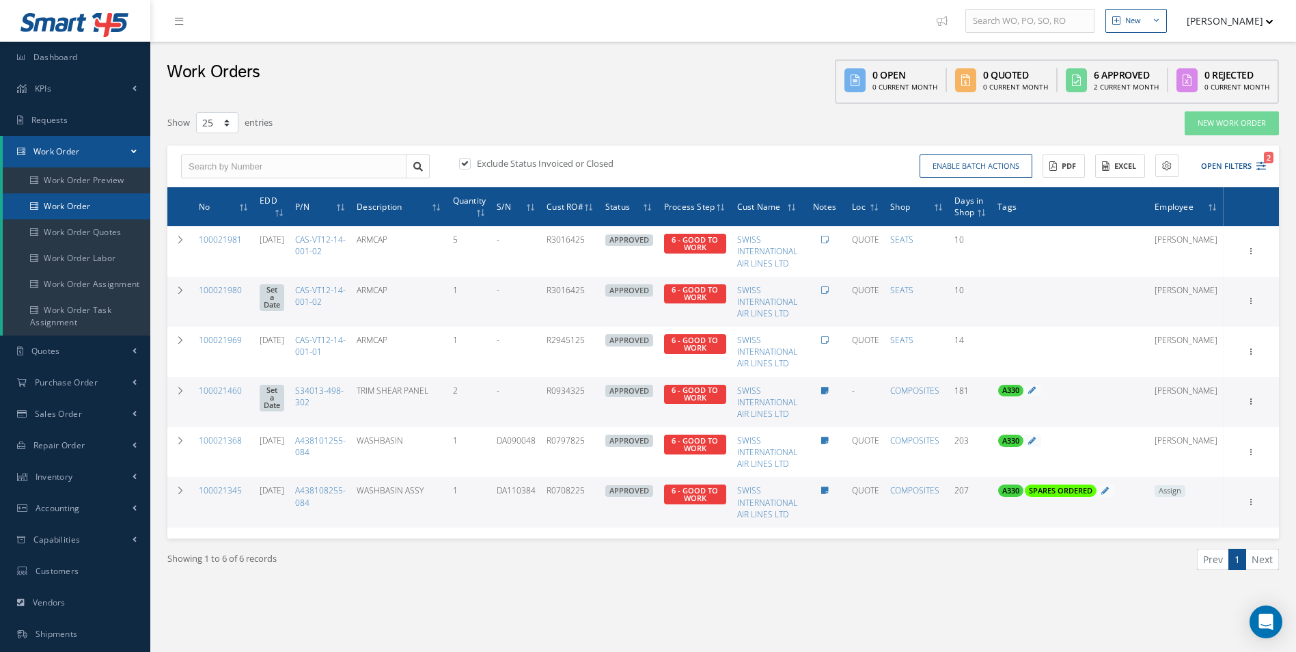
click at [59, 210] on link "Work Order" at bounding box center [77, 206] width 148 height 26
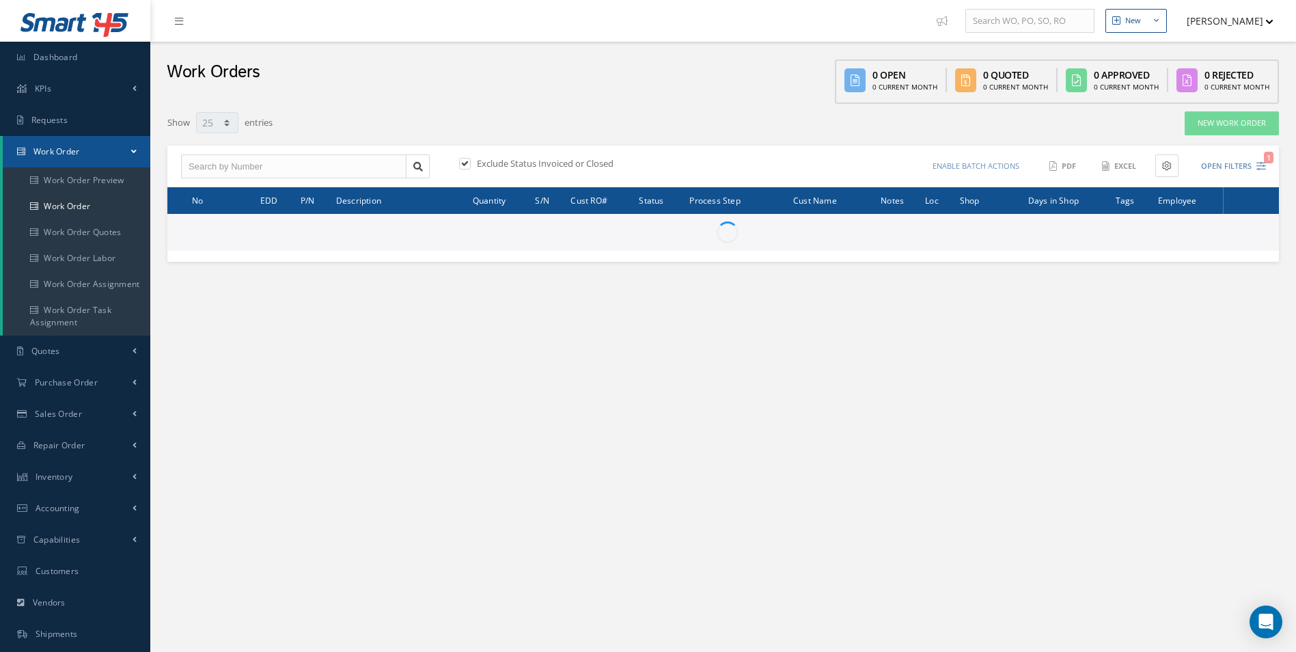
select select "25"
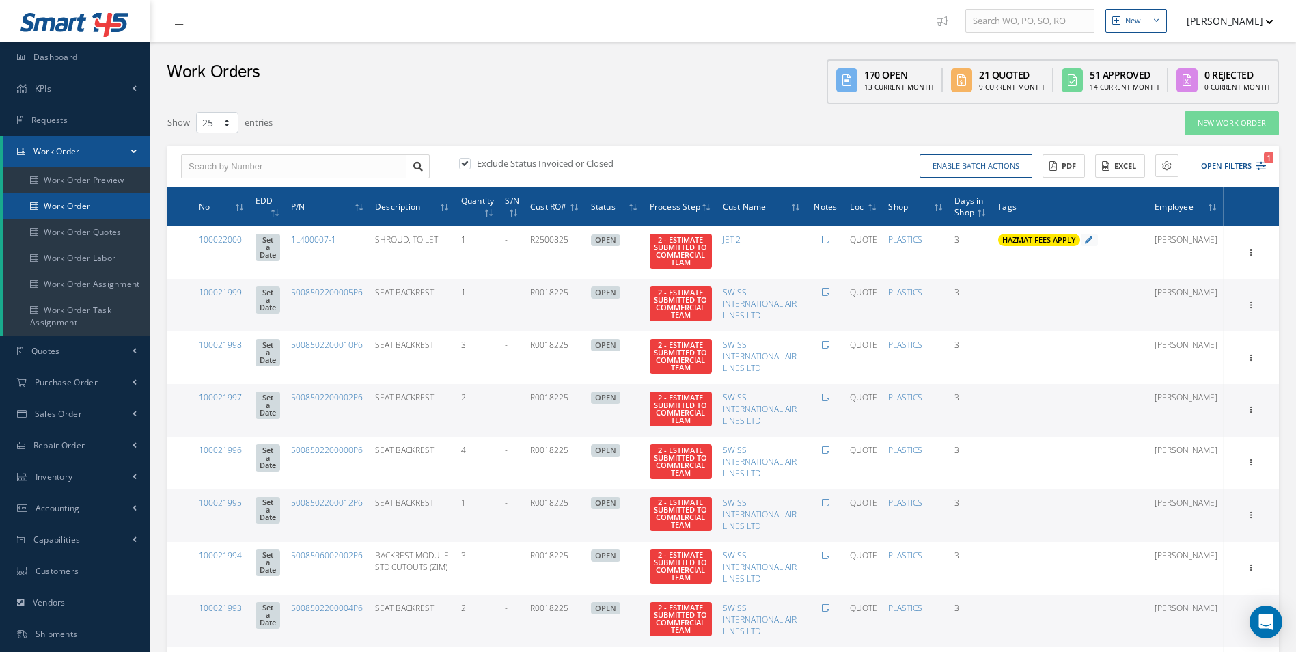
click at [59, 206] on link "Work Order" at bounding box center [77, 206] width 148 height 26
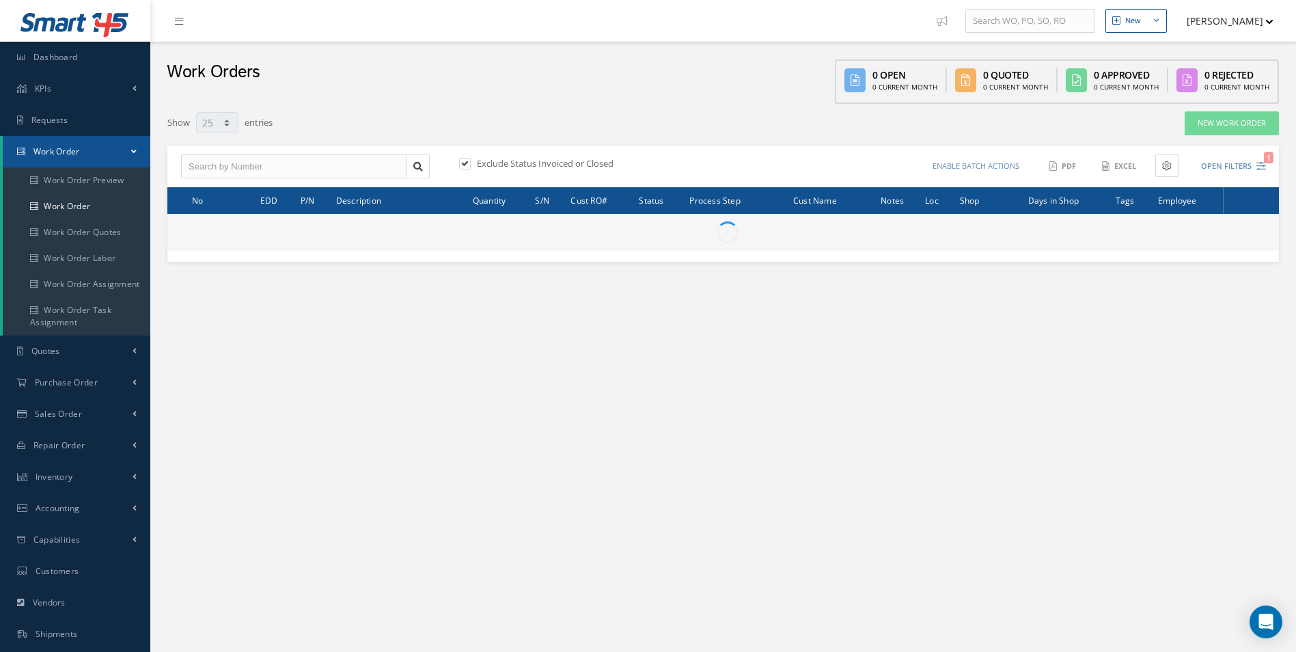
select select "25"
